Goal: Navigation & Orientation: Find specific page/section

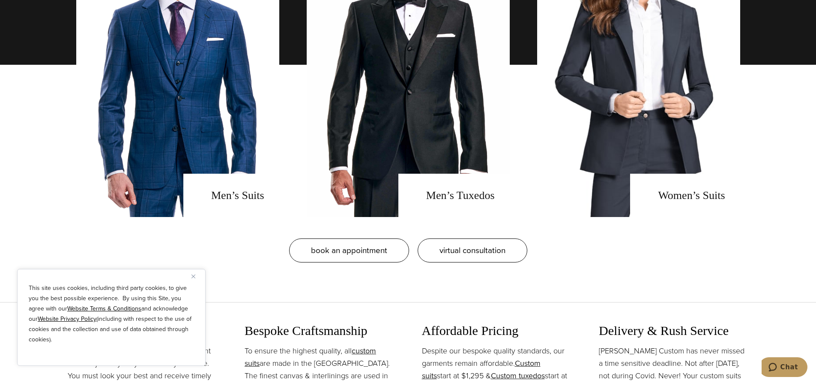
scroll to position [771, 0]
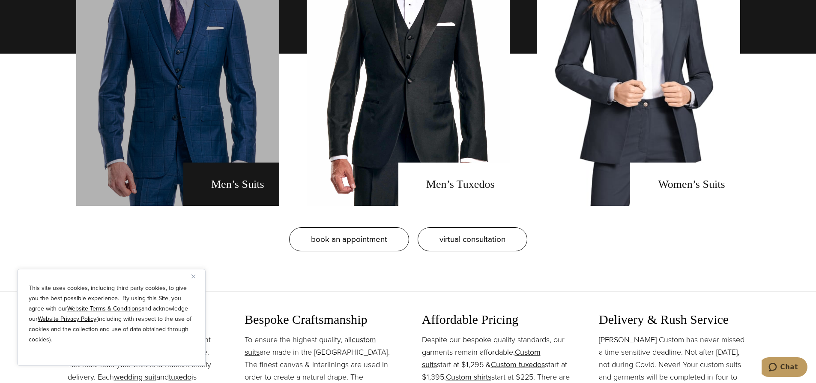
click at [212, 173] on link "men's suits" at bounding box center [177, 53] width 203 height 304
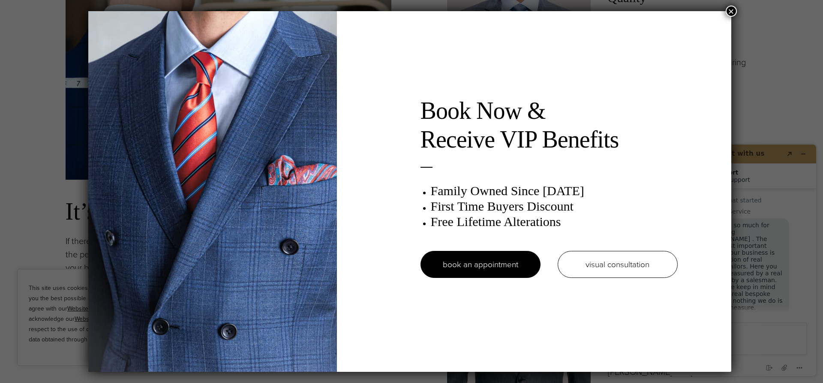
click at [733, 8] on button "×" at bounding box center [730, 11] width 11 height 11
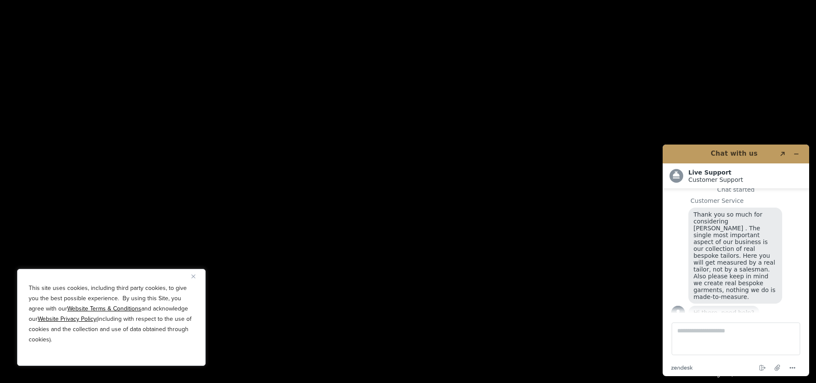
scroll to position [1585, 0]
